Goal: Navigation & Orientation: Understand site structure

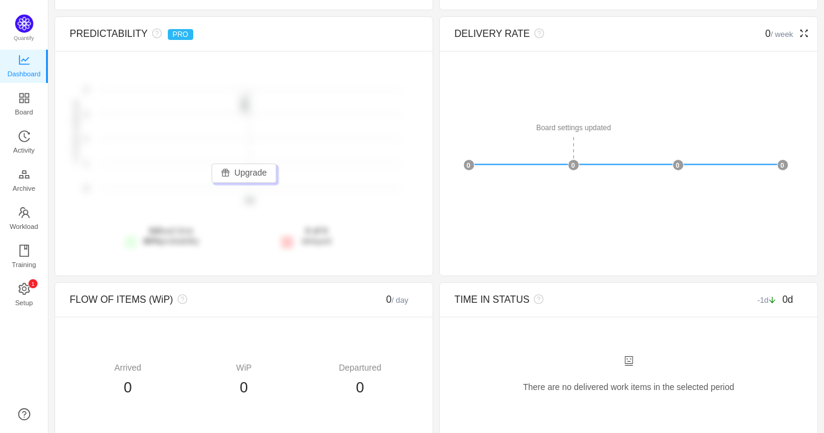
scroll to position [75, 0]
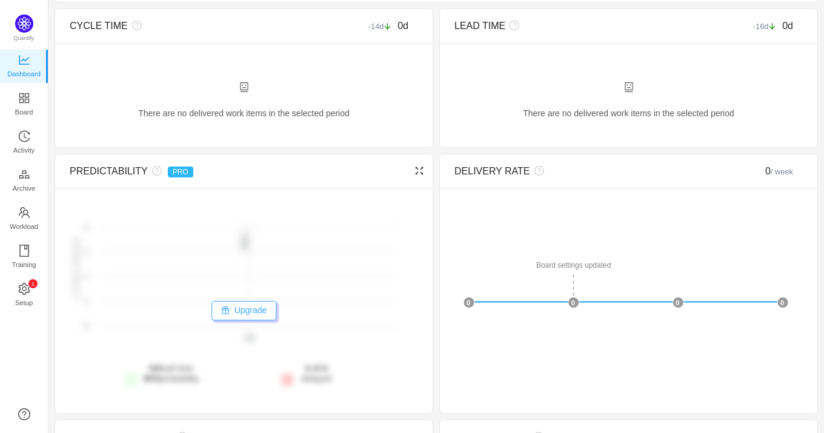
click at [228, 314] on button "Upgrade" at bounding box center [243, 310] width 65 height 19
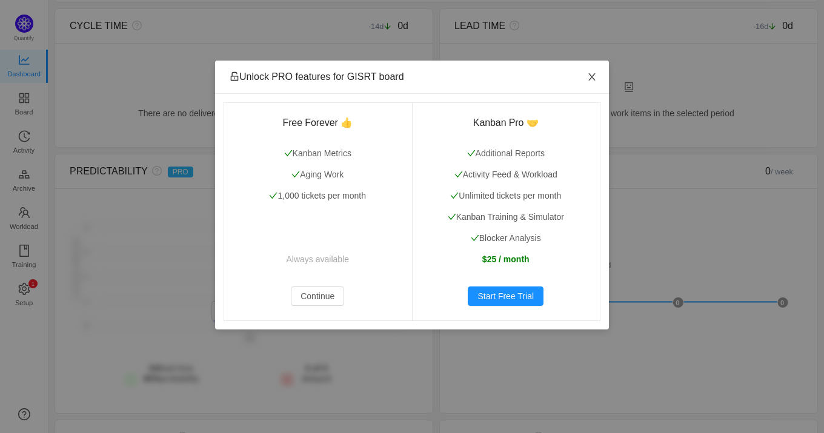
click at [596, 79] on icon "icon: close" at bounding box center [592, 77] width 10 height 10
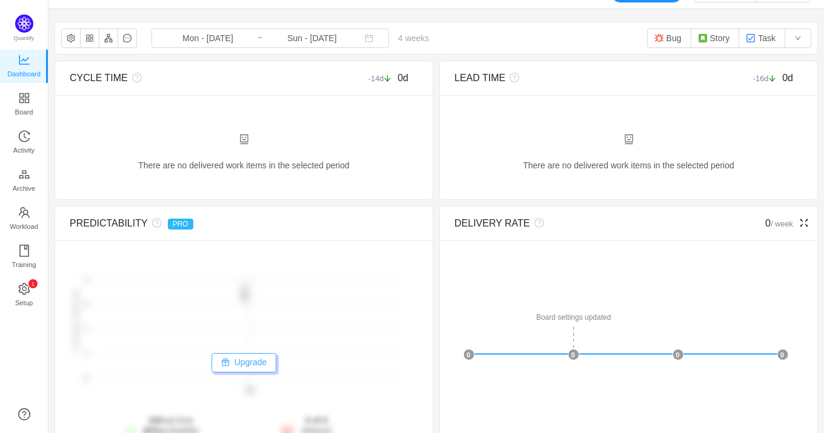
scroll to position [0, 0]
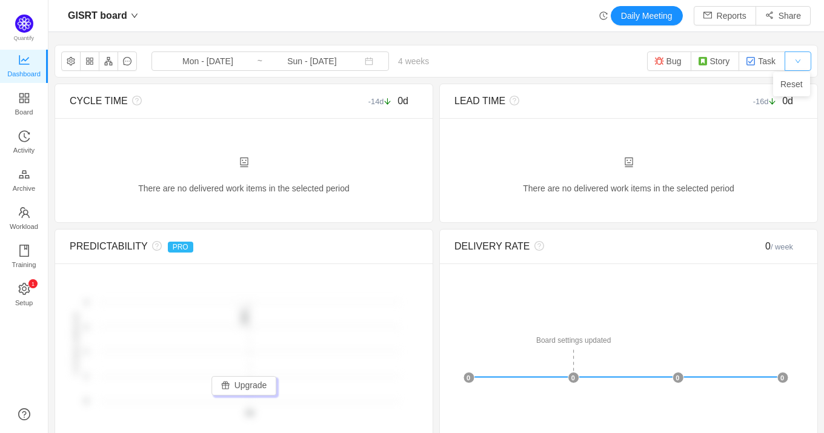
click at [788, 56] on button "button" at bounding box center [798, 60] width 27 height 19
click at [712, 11] on button "Reports" at bounding box center [725, 15] width 62 height 19
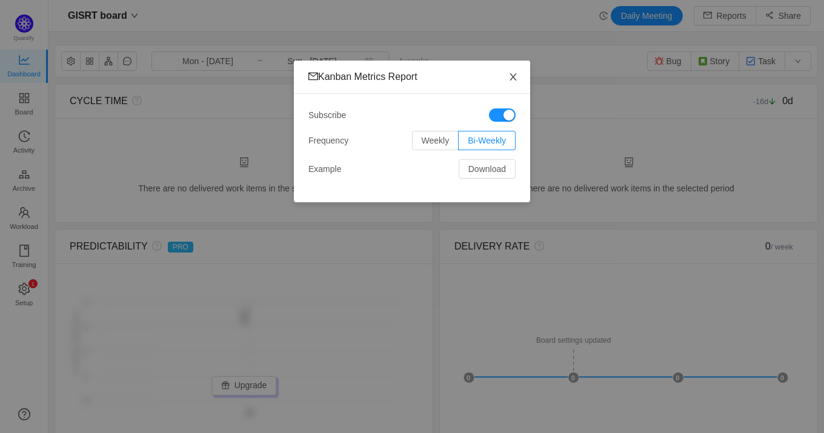
click at [511, 75] on icon "icon: close" at bounding box center [513, 76] width 7 height 7
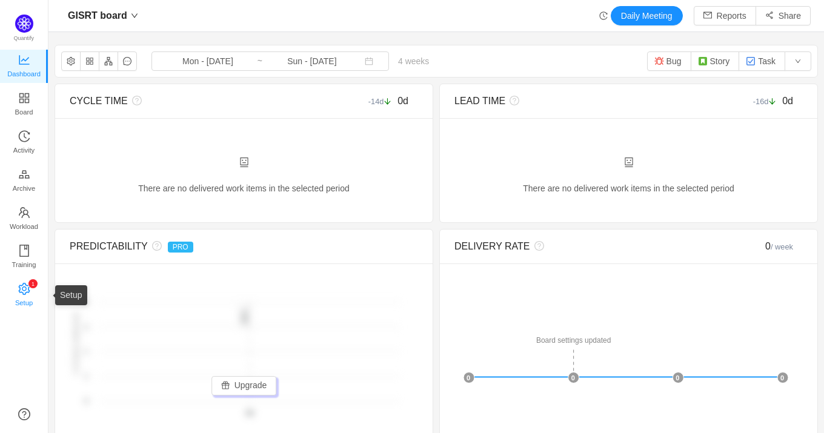
click at [22, 294] on span "Setup" at bounding box center [24, 303] width 18 height 24
click at [23, 256] on span "Training" at bounding box center [24, 265] width 24 height 24
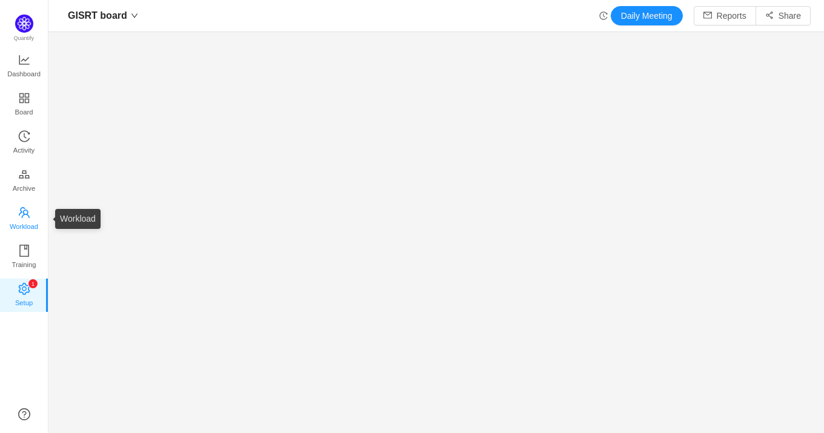
click at [21, 217] on span "Workload" at bounding box center [24, 226] width 28 height 24
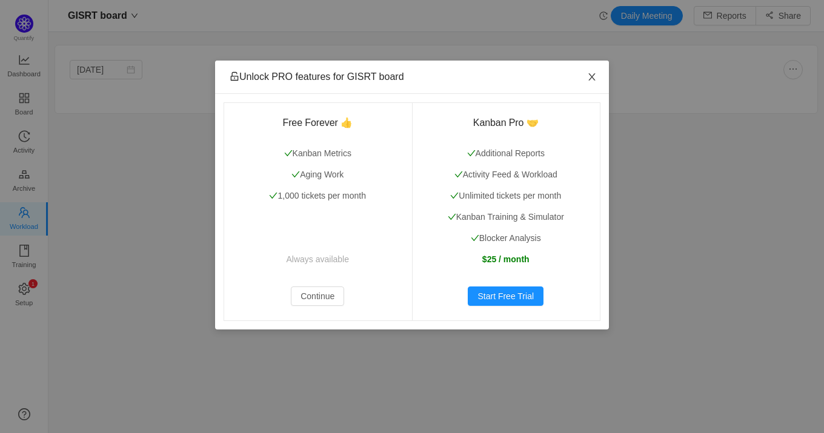
click at [594, 78] on icon "icon: close" at bounding box center [592, 77] width 10 height 10
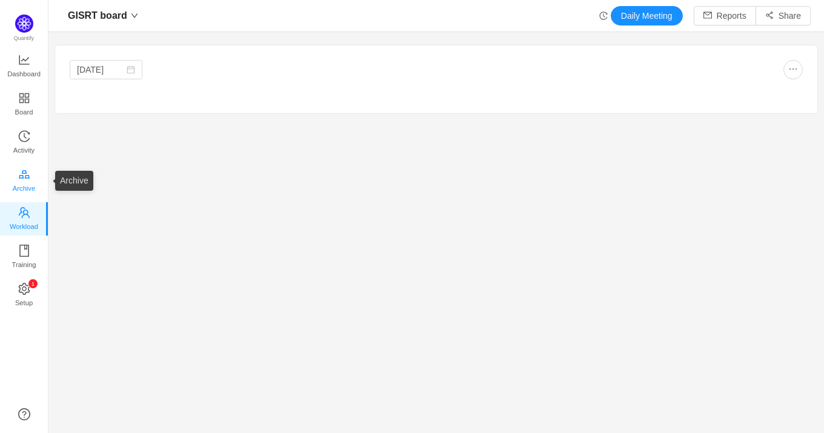
click at [17, 184] on span "Archive" at bounding box center [24, 188] width 22 height 24
click at [26, 148] on span "Activity" at bounding box center [23, 150] width 21 height 24
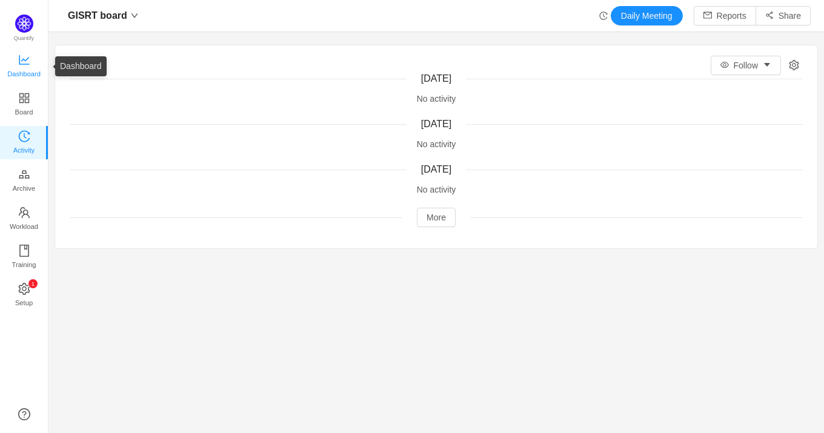
click at [21, 65] on span "Dashboard" at bounding box center [23, 74] width 33 height 24
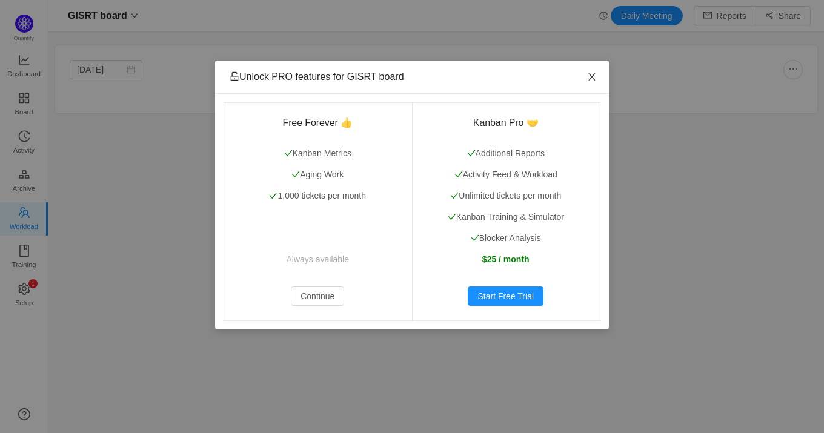
click at [591, 80] on icon "icon: close" at bounding box center [592, 77] width 10 height 10
